Goal: Obtain resource: Download file/media

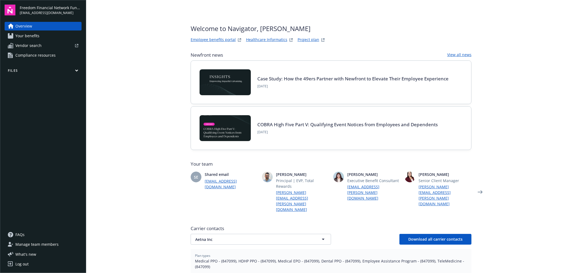
click at [75, 69] on button "Files" at bounding box center [43, 71] width 77 height 7
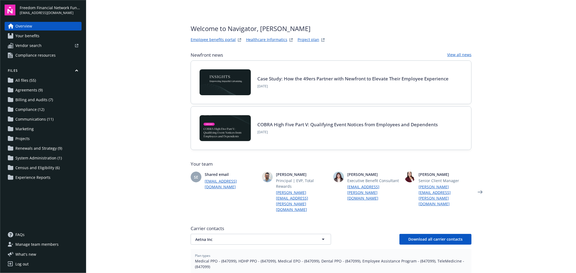
click at [25, 80] on span "All files (55)" at bounding box center [25, 80] width 21 height 9
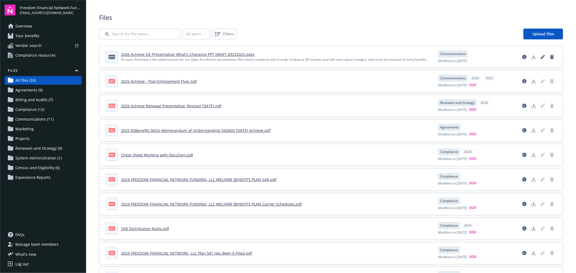
click at [206, 54] on link "2026 Achieve OE Presentation What's Changing PPT DRAFT.09232025.pptx" at bounding box center [187, 54] width 133 height 5
